Goal: Navigation & Orientation: Find specific page/section

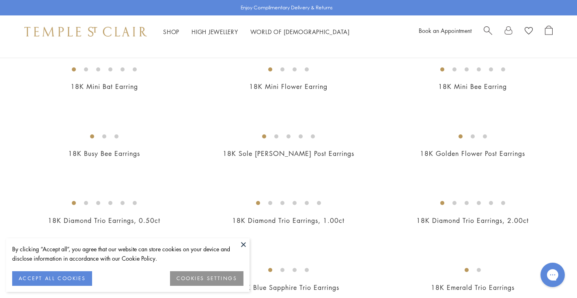
click at [243, 243] on button at bounding box center [243, 244] width 12 height 12
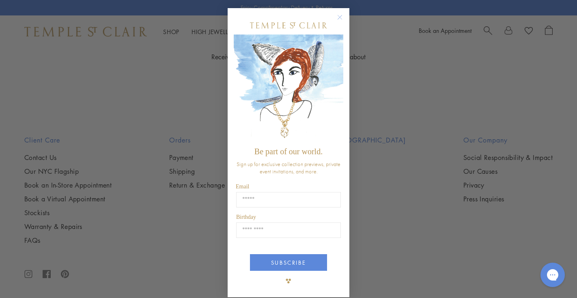
scroll to position [1663, 0]
click at [341, 18] on circle "Close dialog" at bounding box center [340, 18] width 10 height 10
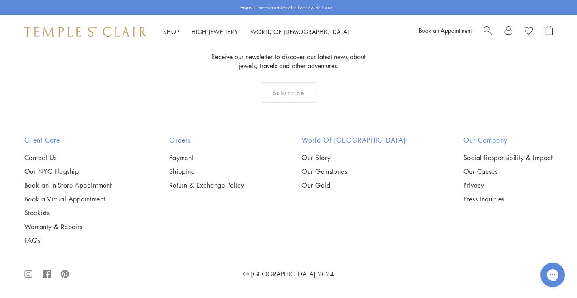
scroll to position [4026, 0]
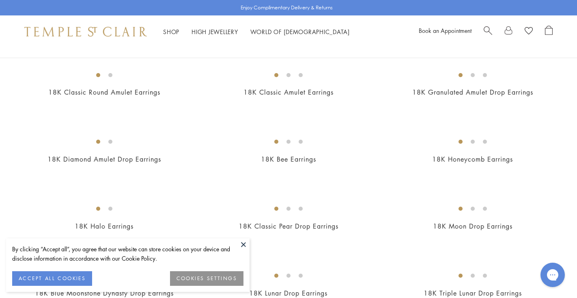
click at [240, 244] on button at bounding box center [243, 244] width 12 height 12
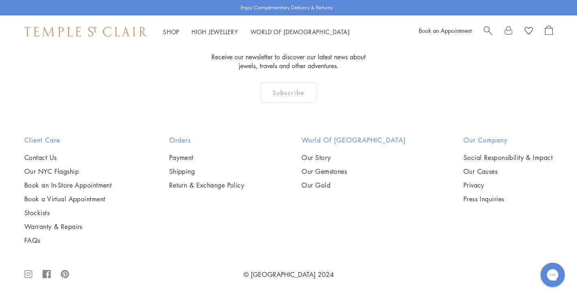
scroll to position [3693, 0]
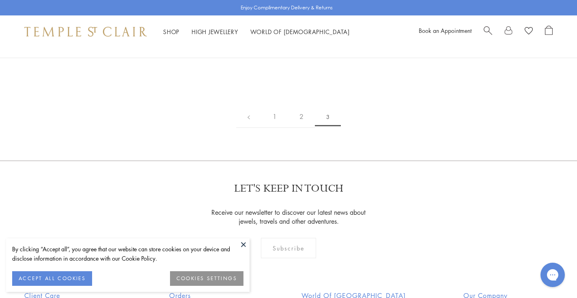
click at [243, 244] on button at bounding box center [243, 244] width 12 height 12
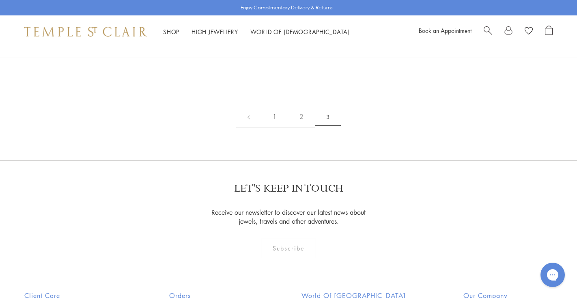
click at [277, 128] on link "1" at bounding box center [274, 116] width 27 height 22
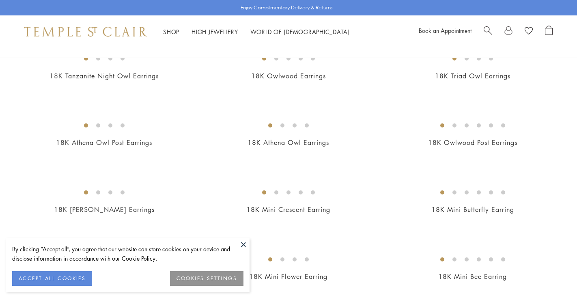
scroll to position [178, 0]
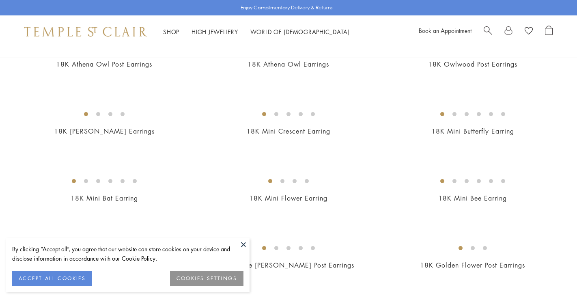
click at [246, 245] on button at bounding box center [243, 244] width 12 height 12
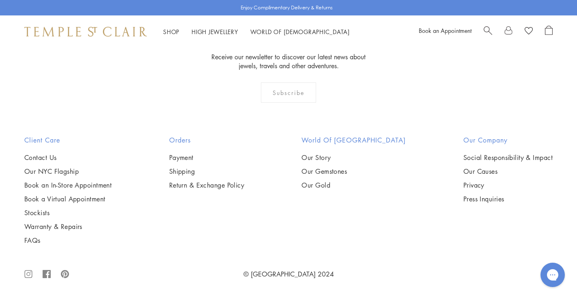
scroll to position [4014, 0]
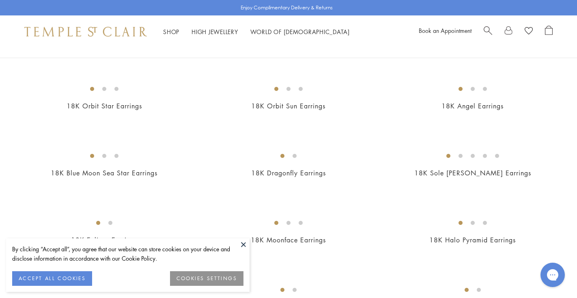
click at [243, 245] on button at bounding box center [243, 244] width 12 height 12
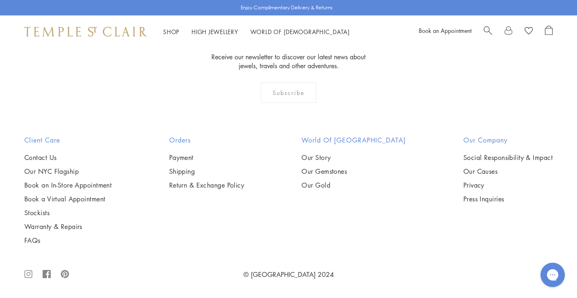
scroll to position [1866, 0]
